Goal: Navigation & Orientation: Find specific page/section

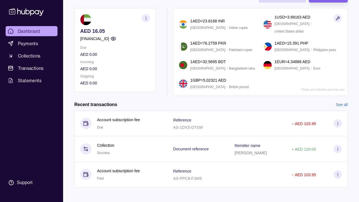
scroll to position [45, 0]
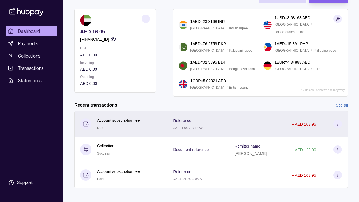
click at [232, 125] on div at bounding box center [257, 124] width 57 height 26
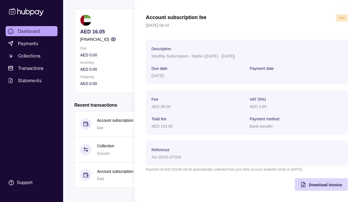
scroll to position [15, 0]
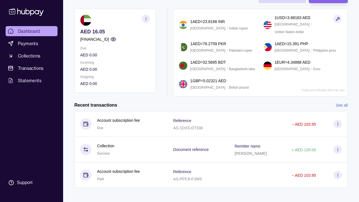
click at [67, 152] on html "Dashboard Payments Collections Transactions Statements Support R Hello, [PERSON…" at bounding box center [179, 80] width 359 height 251
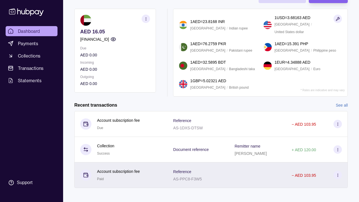
click at [206, 171] on div "Reference AS-PPC8-F3W5" at bounding box center [198, 175] width 50 height 14
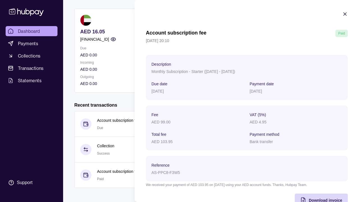
click at [344, 13] on icon "button" at bounding box center [344, 14] width 3 height 3
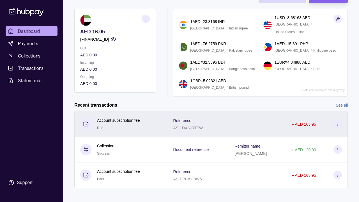
click at [203, 125] on div "Reference AS-1DXS-DTSW" at bounding box center [198, 124] width 50 height 14
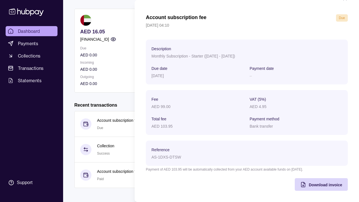
click at [77, 97] on html "Dashboard Payments Collections Transactions Statements Support R Hello, [PERSON…" at bounding box center [179, 80] width 359 height 251
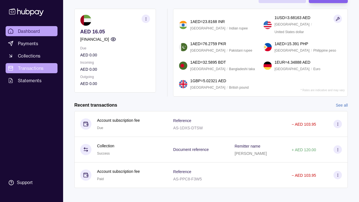
click at [36, 69] on span "Transactions" at bounding box center [31, 68] width 26 height 7
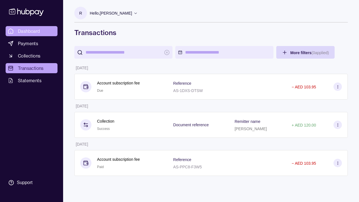
click at [32, 33] on span "Dashboard" at bounding box center [29, 31] width 22 height 7
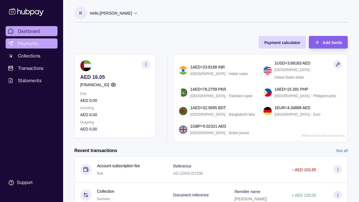
click at [34, 44] on span "Payments" at bounding box center [28, 43] width 20 height 7
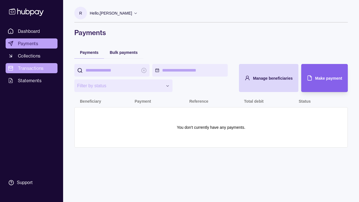
click at [35, 66] on span "Transactions" at bounding box center [31, 68] width 26 height 7
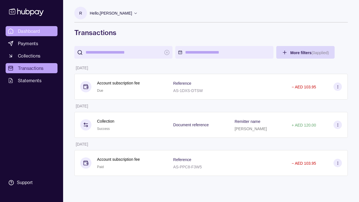
click at [35, 32] on span "Dashboard" at bounding box center [29, 31] width 22 height 7
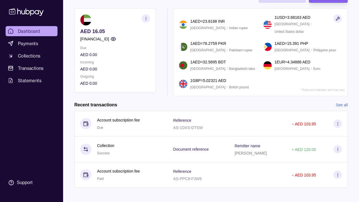
scroll to position [45, 0]
click at [143, 21] on section "button" at bounding box center [145, 19] width 8 height 8
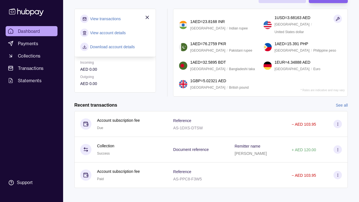
click at [123, 35] on link "View account details" at bounding box center [108, 33] width 36 height 6
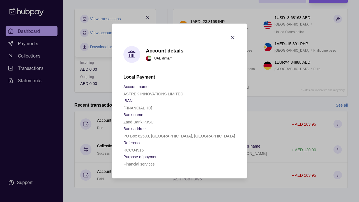
click at [234, 37] on icon "button" at bounding box center [233, 38] width 6 height 6
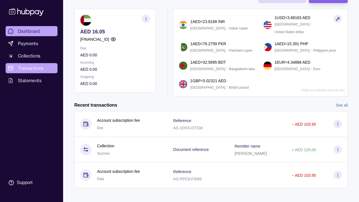
click at [33, 70] on span "Transactions" at bounding box center [31, 68] width 26 height 7
